Goal: Find specific page/section: Find specific page/section

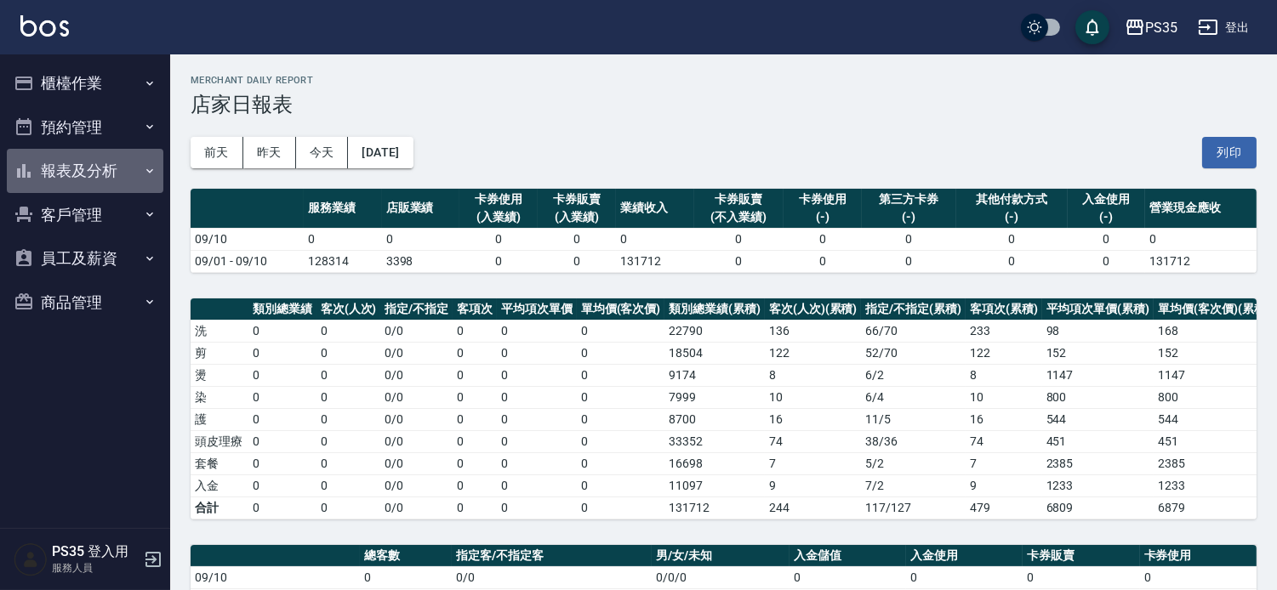
click at [151, 179] on button "報表及分析" at bounding box center [85, 171] width 157 height 44
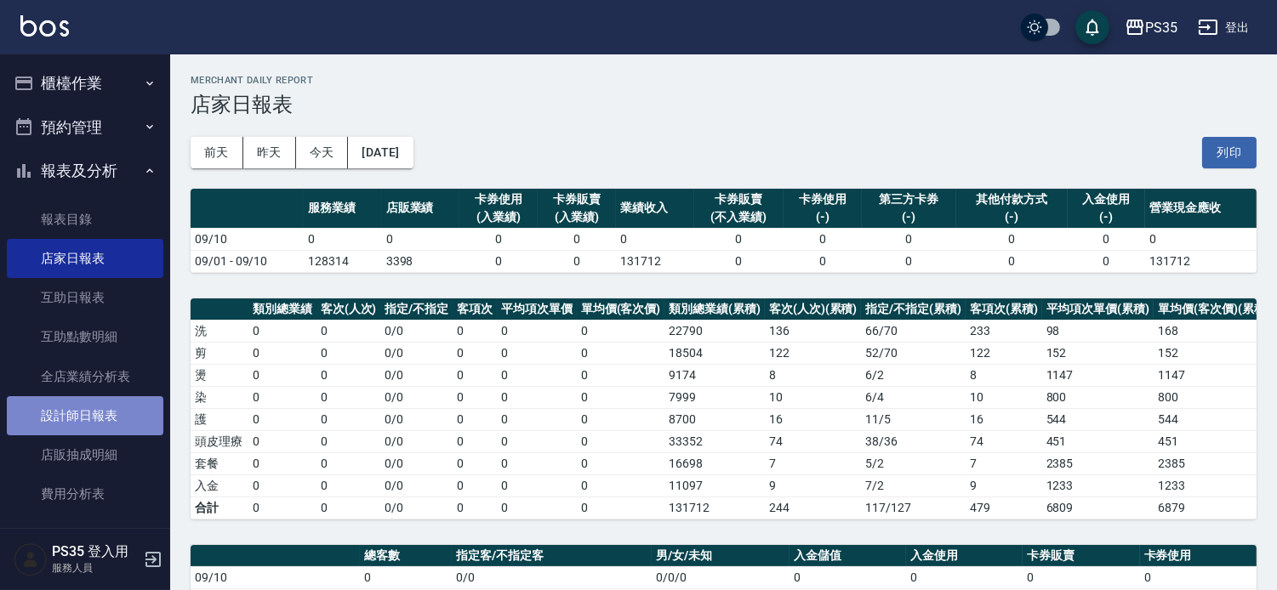
click at [142, 410] on link "設計師日報表" at bounding box center [85, 415] width 157 height 39
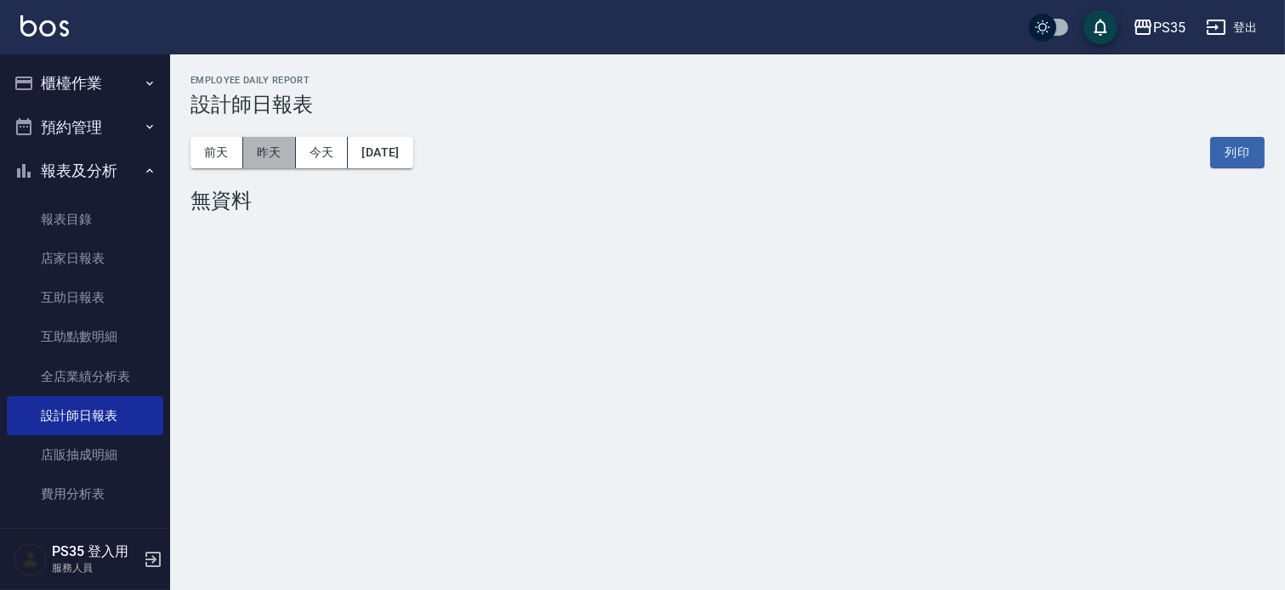
click at [262, 160] on button "昨天" at bounding box center [269, 152] width 53 height 31
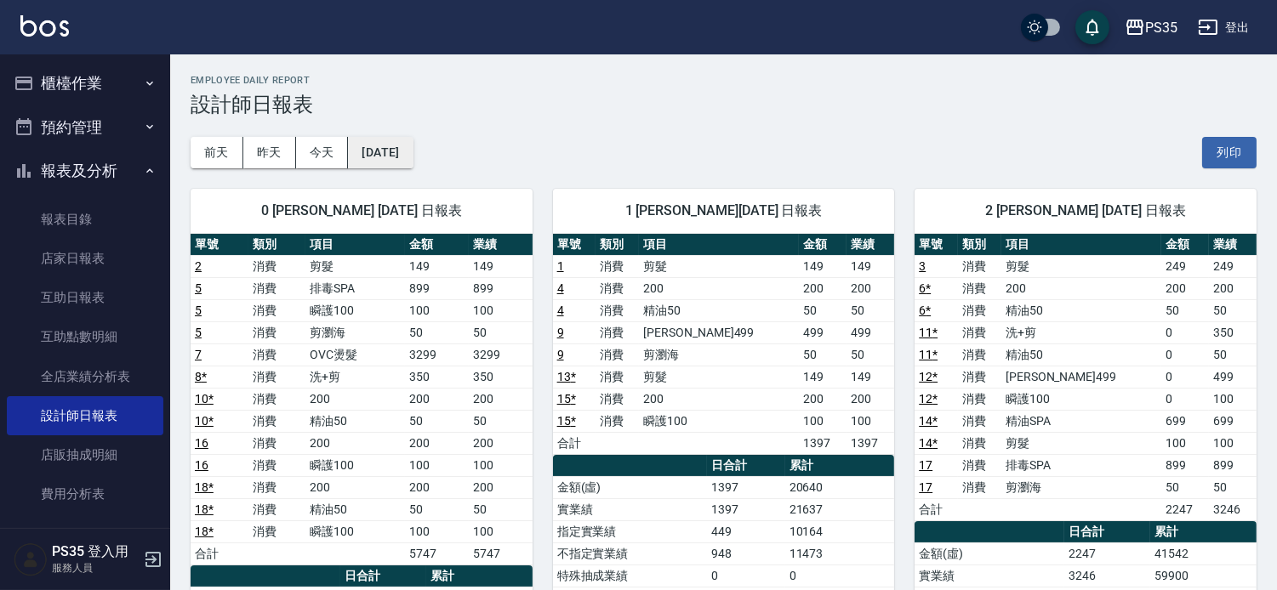
click at [379, 148] on button "[DATE]" at bounding box center [380, 152] width 65 height 31
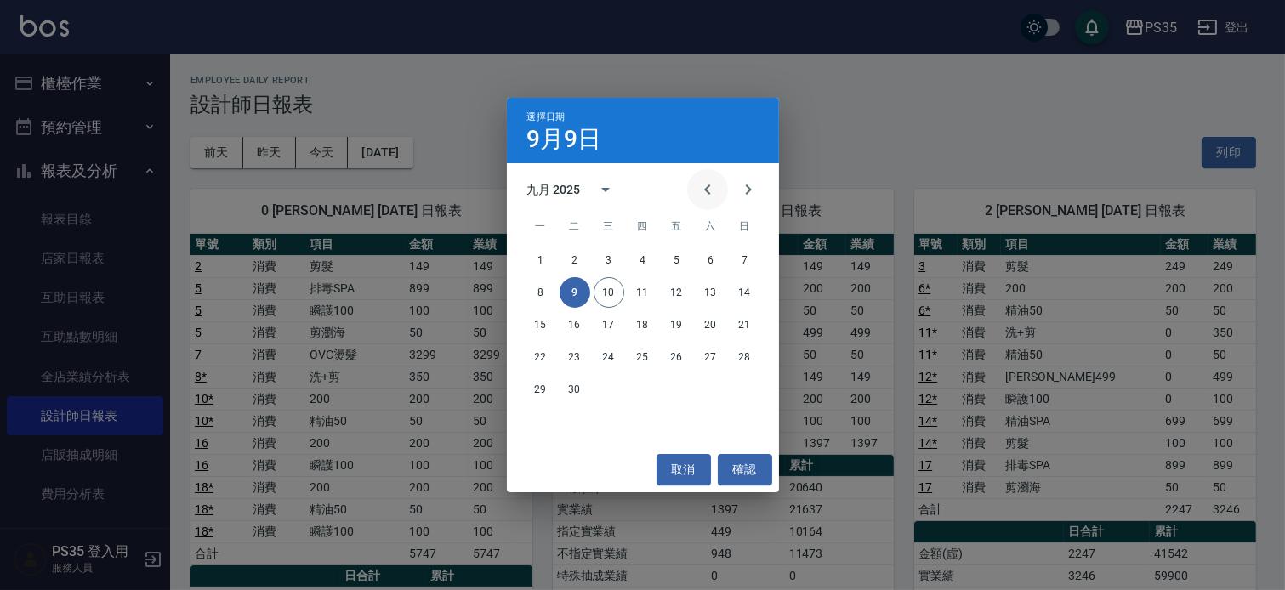
click at [698, 183] on icon "Previous month" at bounding box center [708, 189] width 20 height 20
click at [746, 187] on icon "Next month" at bounding box center [748, 190] width 6 height 10
click at [704, 289] on button "9" at bounding box center [711, 292] width 31 height 31
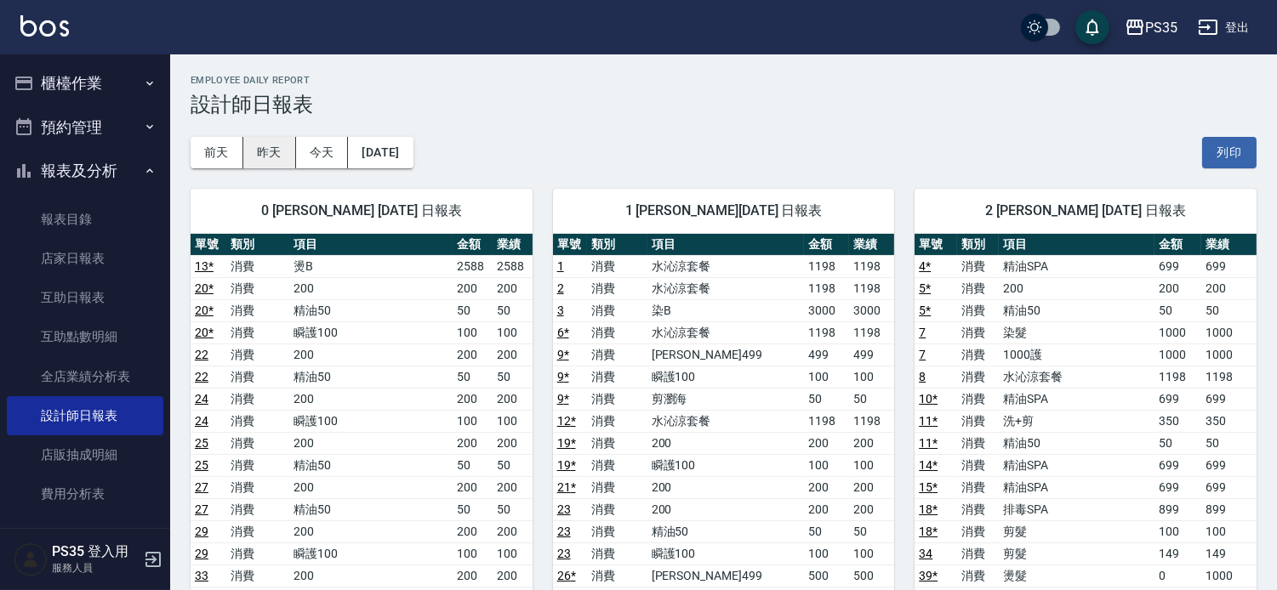
click at [274, 157] on button "昨天" at bounding box center [269, 152] width 53 height 31
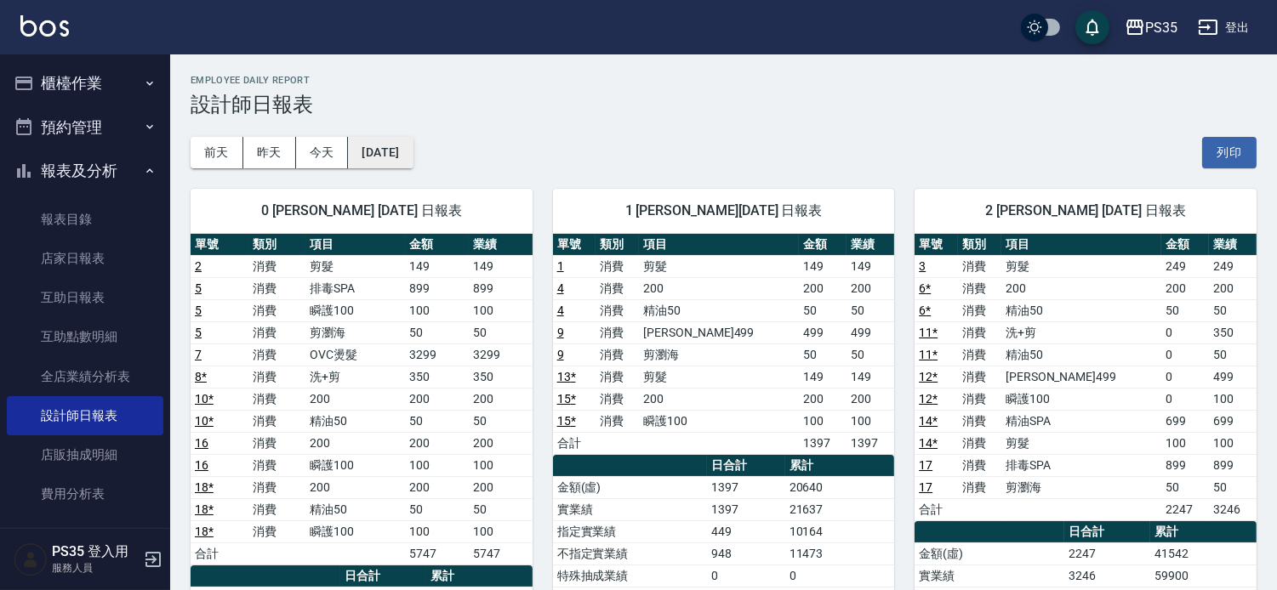
click at [413, 154] on button "[DATE]" at bounding box center [380, 152] width 65 height 31
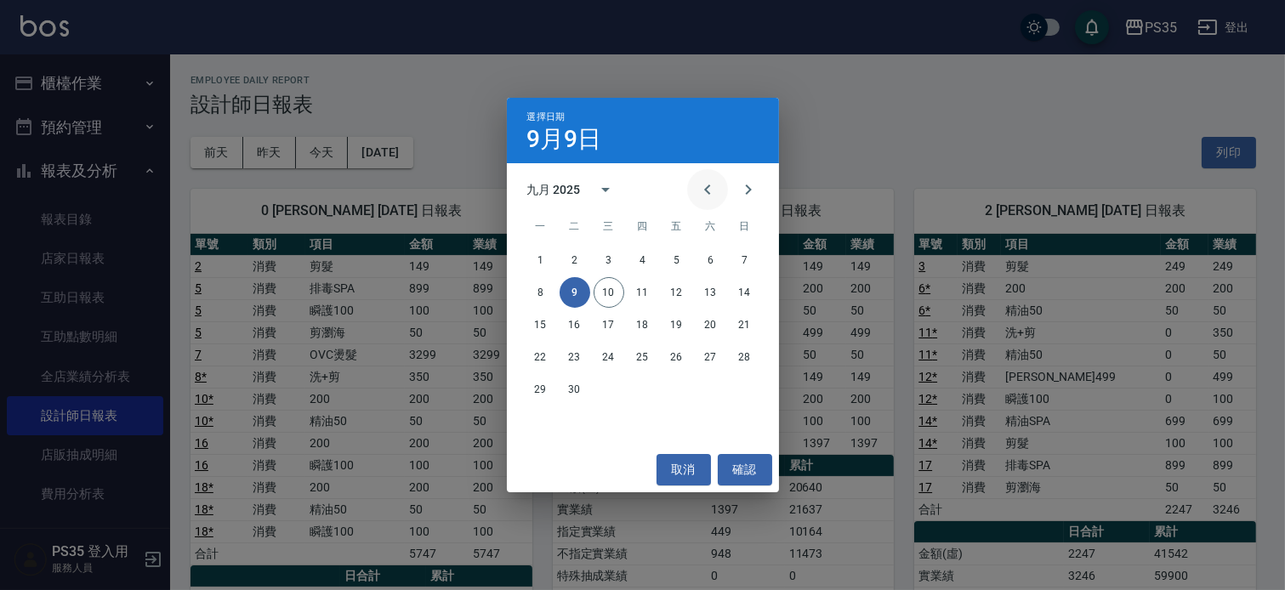
click at [698, 182] on icon "Previous month" at bounding box center [708, 189] width 20 height 20
click at [742, 293] on button "10" at bounding box center [745, 292] width 31 height 31
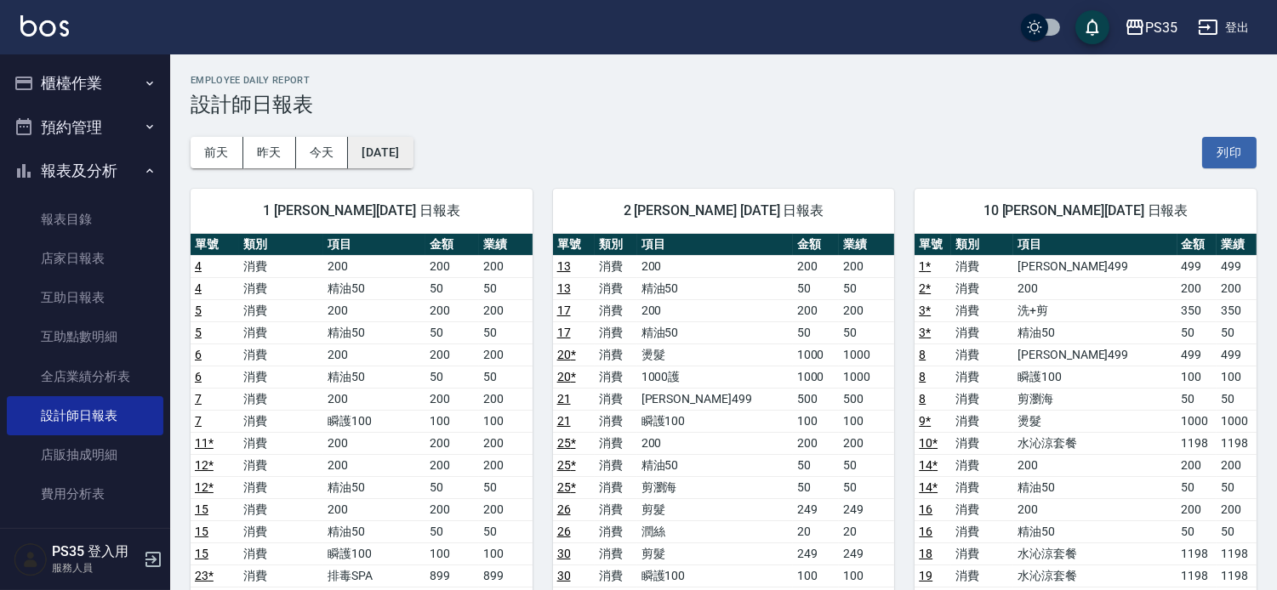
click at [412, 164] on button "[DATE]" at bounding box center [380, 152] width 65 height 31
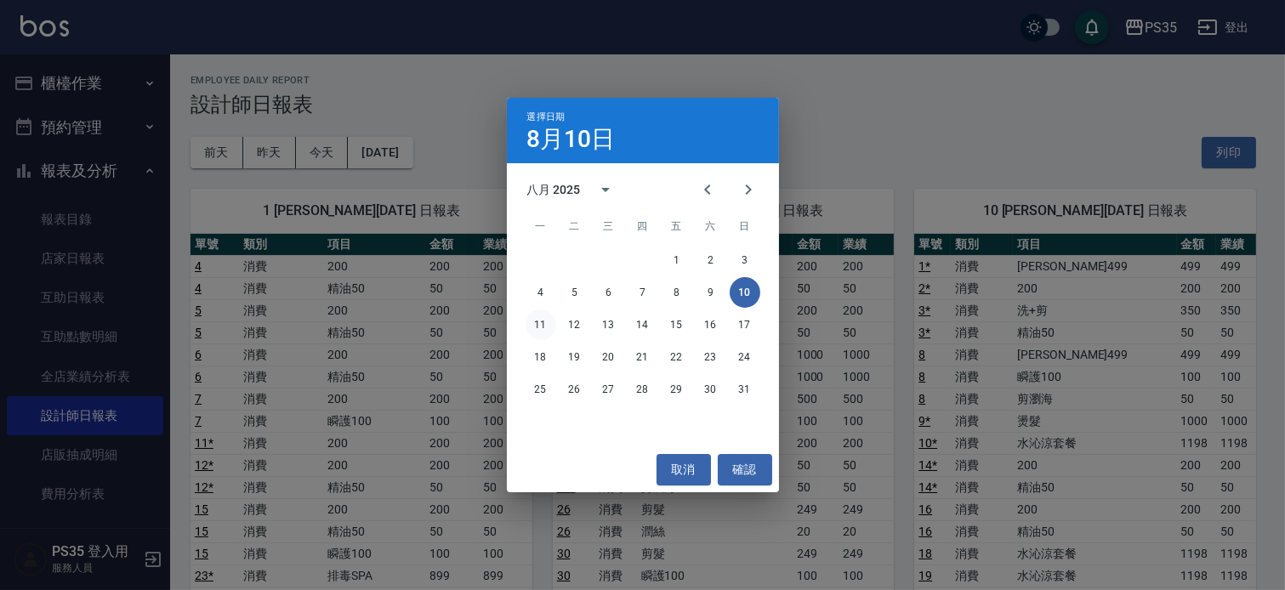
click at [533, 325] on button "11" at bounding box center [541, 325] width 31 height 31
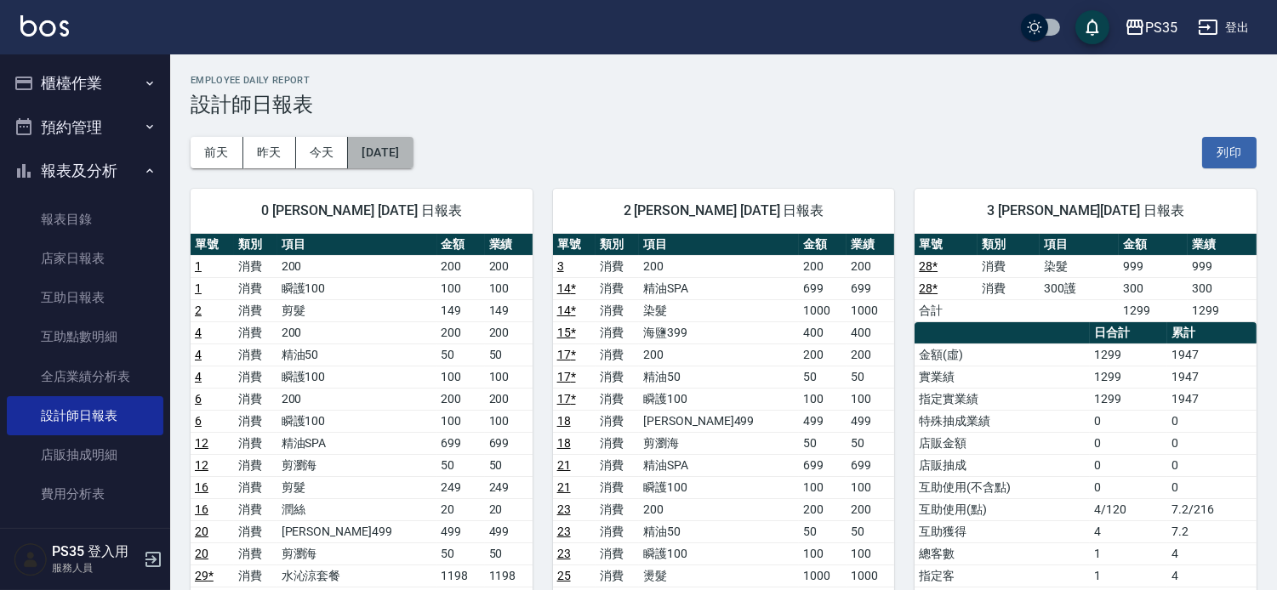
click at [413, 148] on button "[DATE]" at bounding box center [380, 152] width 65 height 31
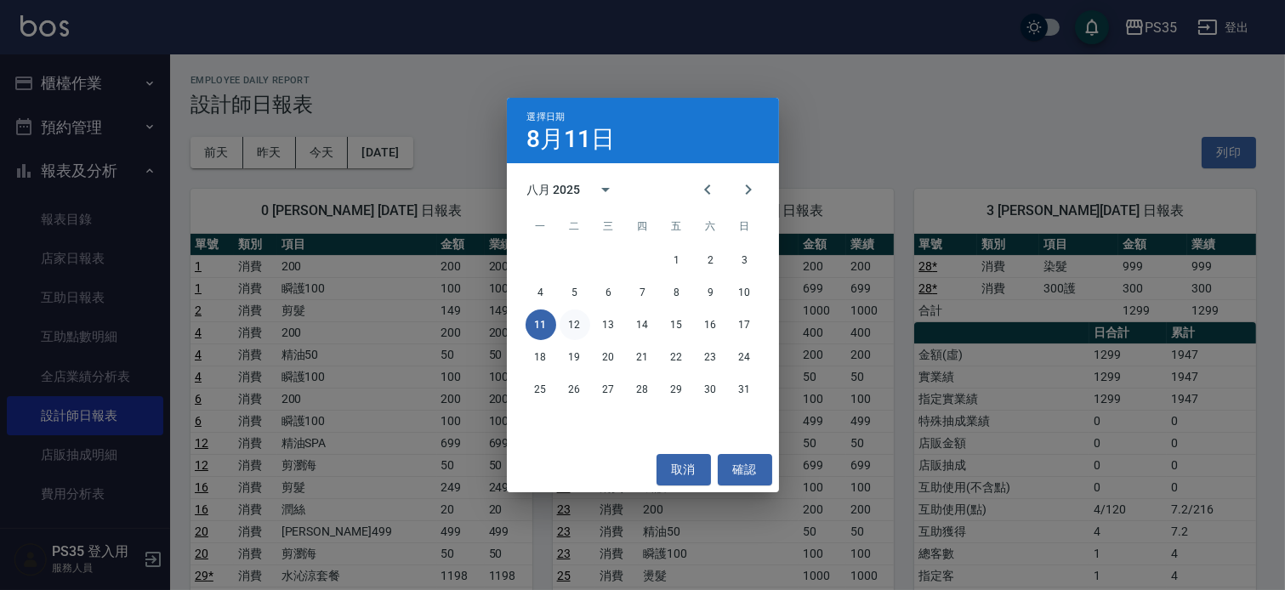
click at [574, 319] on button "12" at bounding box center [575, 325] width 31 height 31
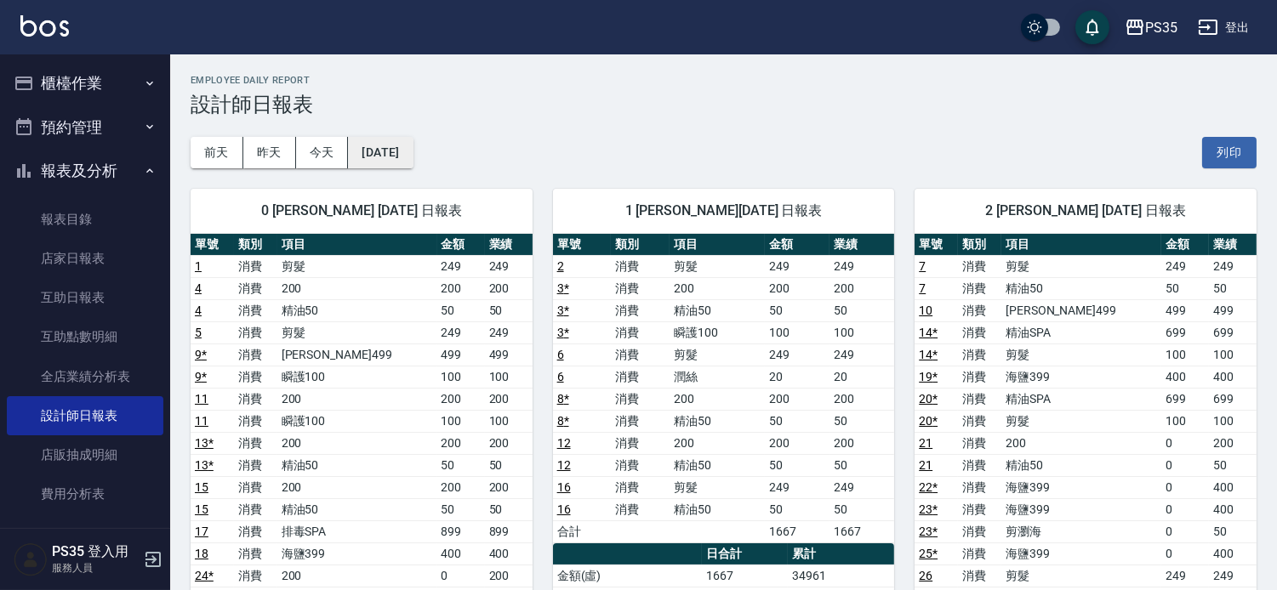
click at [391, 160] on button "[DATE]" at bounding box center [380, 152] width 65 height 31
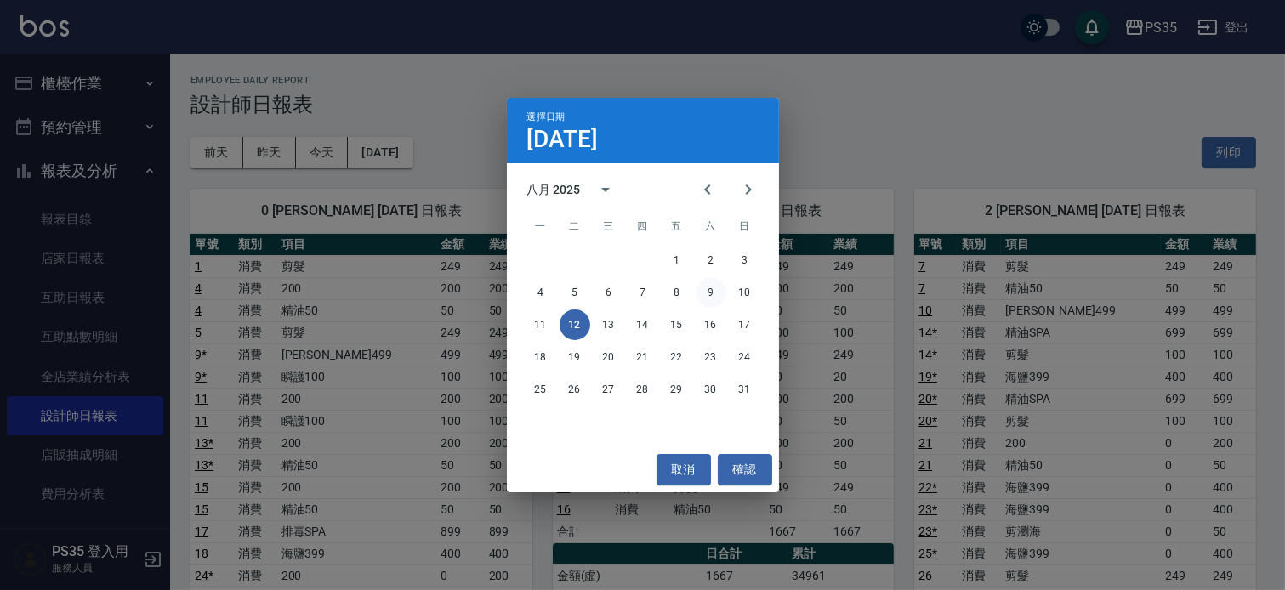
click at [704, 293] on button "9" at bounding box center [711, 292] width 31 height 31
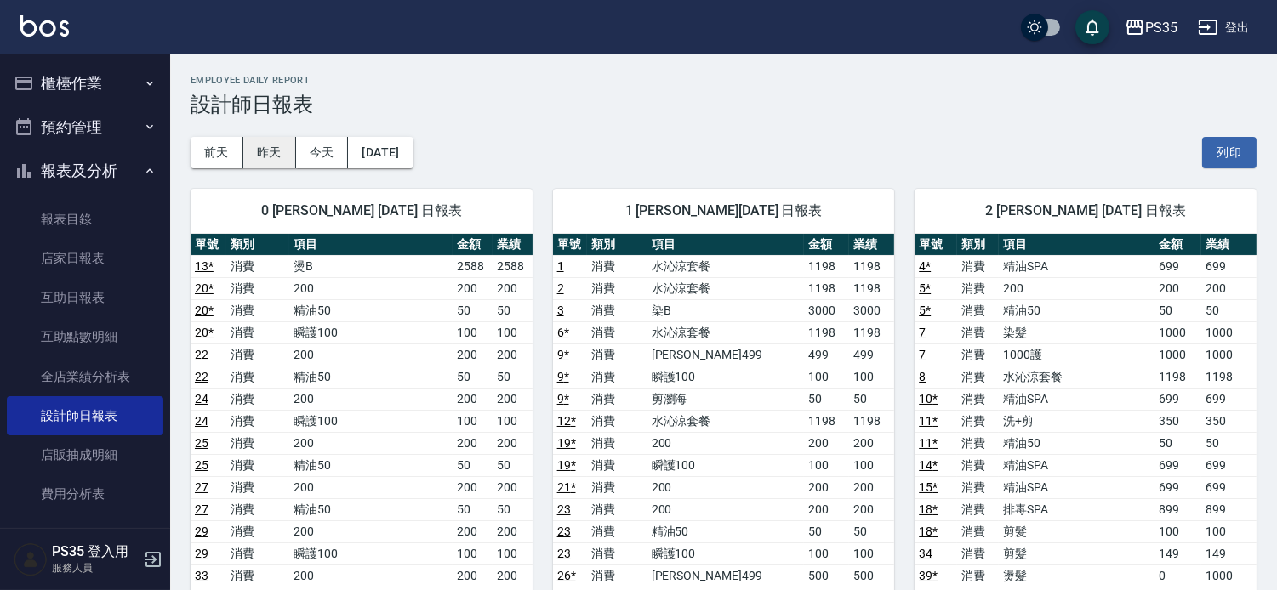
click at [266, 156] on button "昨天" at bounding box center [269, 152] width 53 height 31
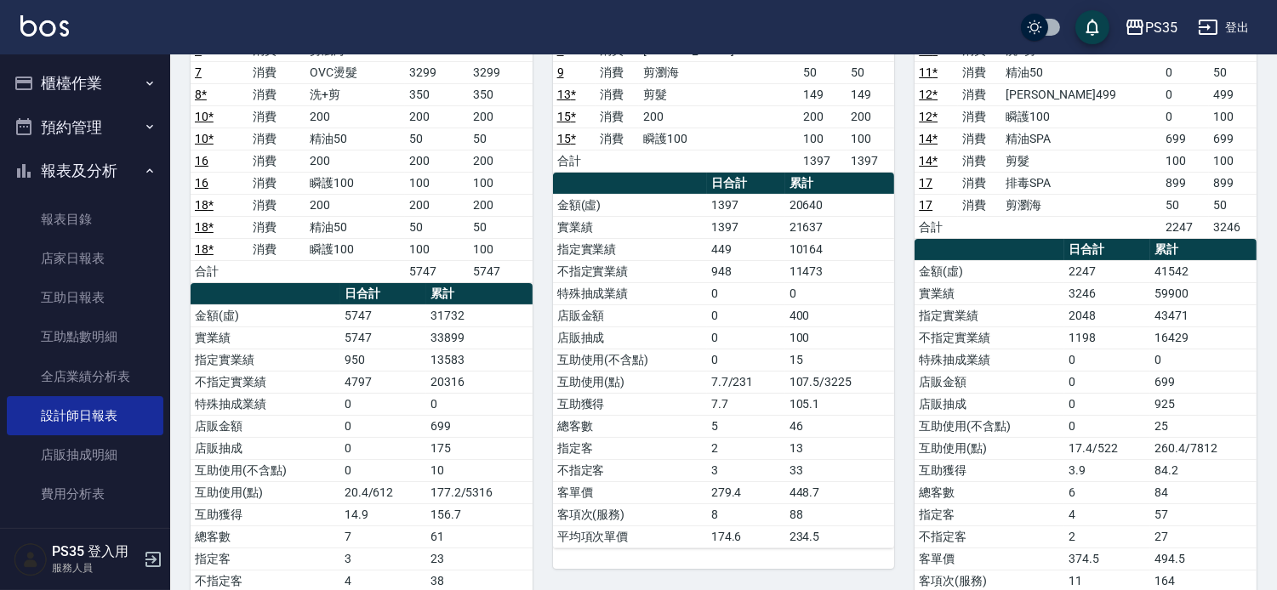
scroll to position [394, 0]
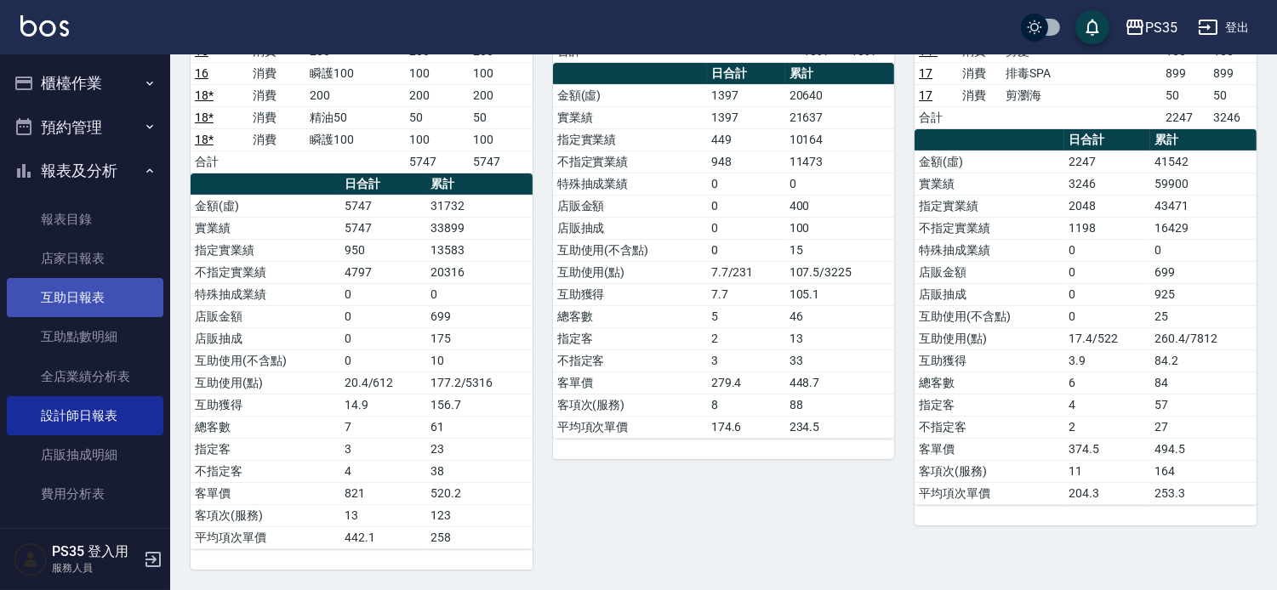
click at [77, 315] on link "互助日報表" at bounding box center [85, 297] width 157 height 39
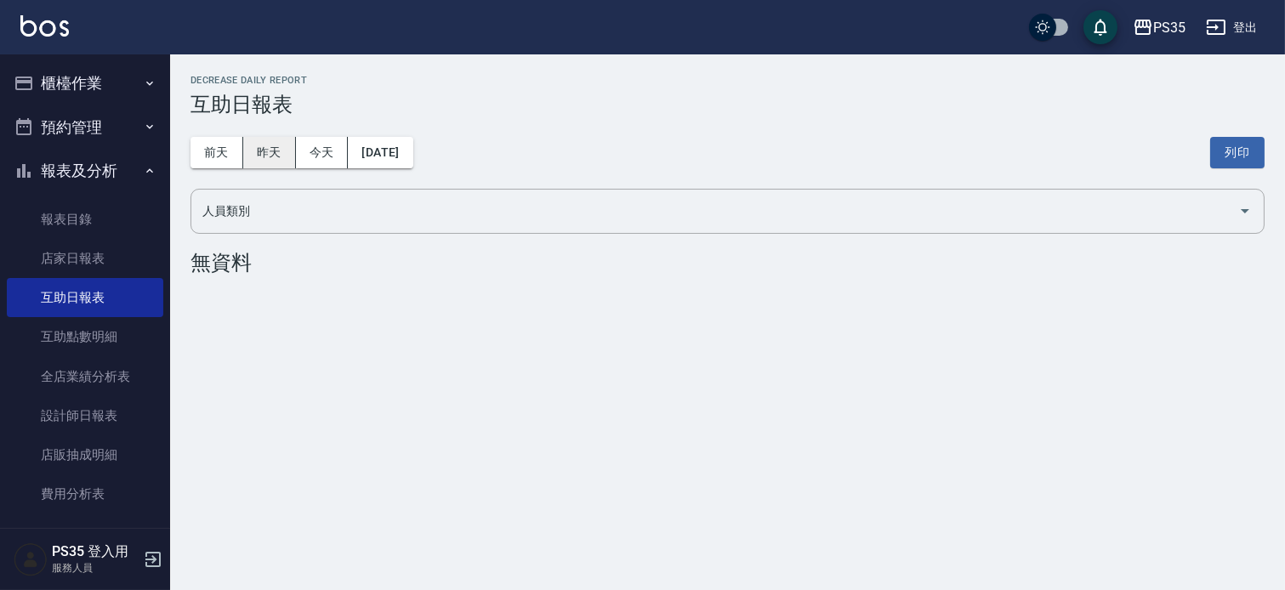
click at [266, 148] on button "昨天" at bounding box center [269, 152] width 53 height 31
